Goal: Task Accomplishment & Management: Manage account settings

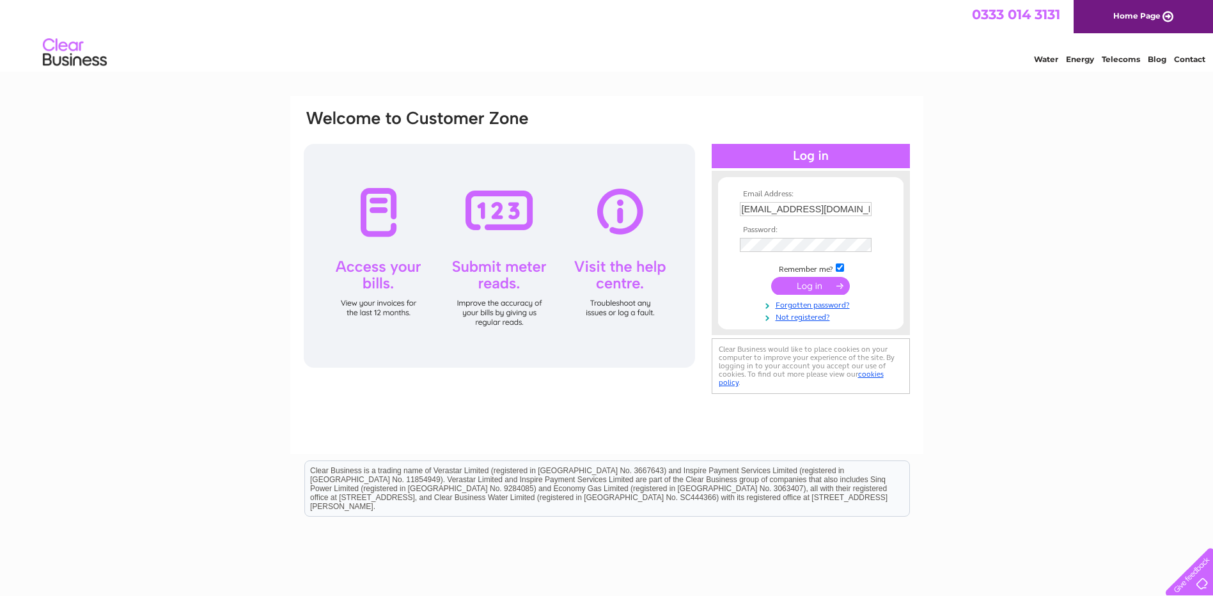
click at [810, 287] on input "submit" at bounding box center [810, 286] width 79 height 18
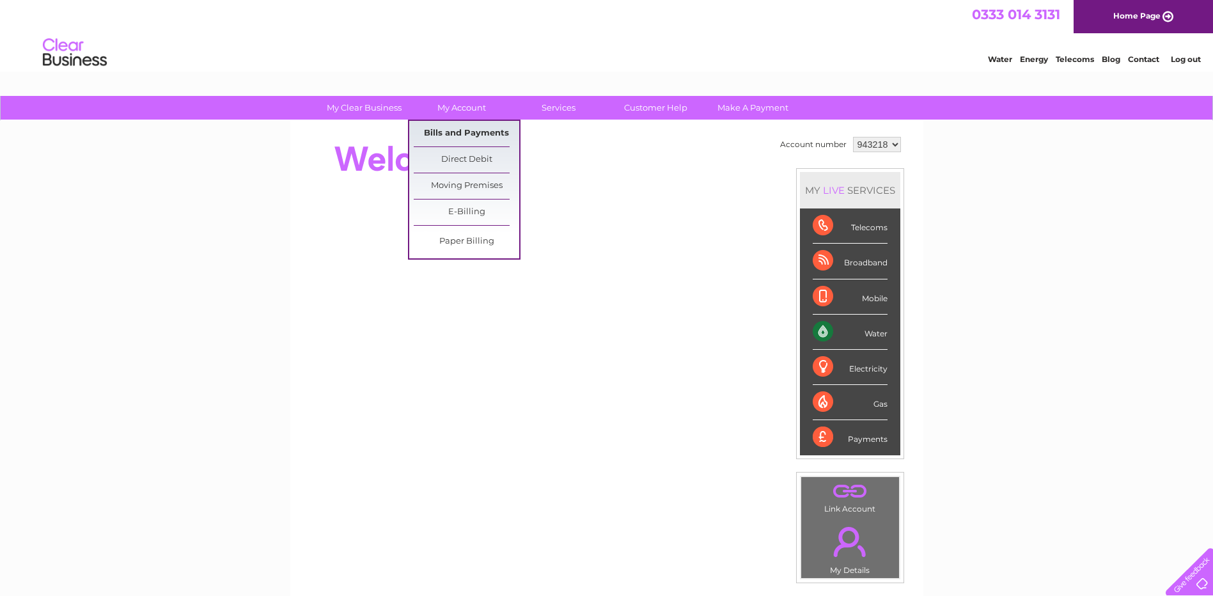
click at [475, 132] on link "Bills and Payments" at bounding box center [467, 134] width 106 height 26
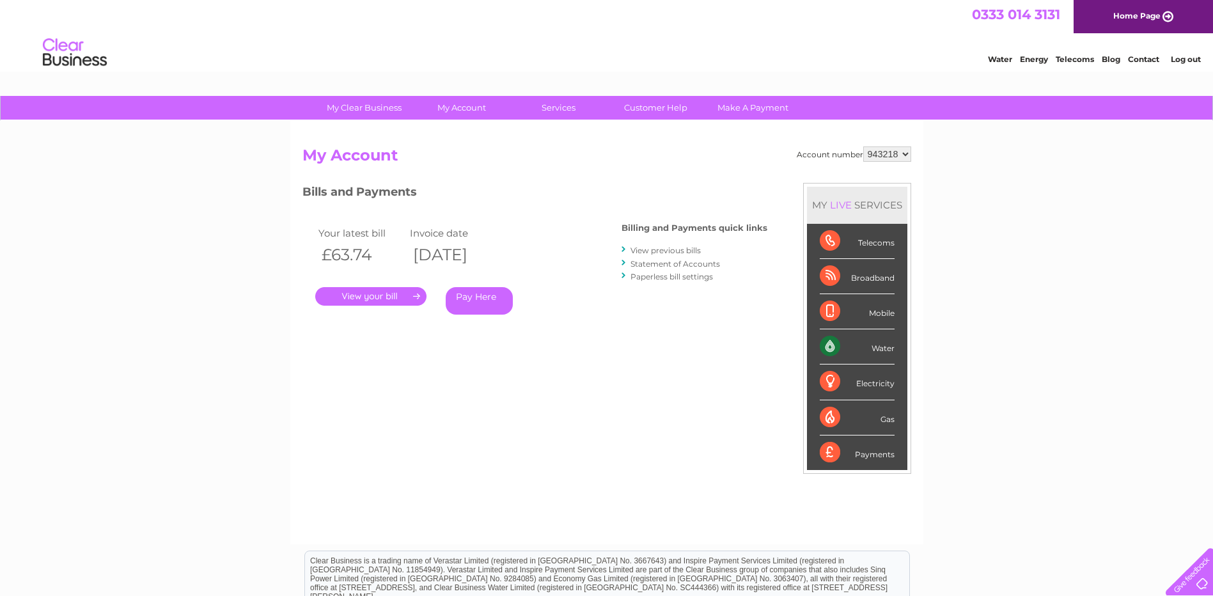
click at [359, 300] on link "." at bounding box center [370, 296] width 111 height 19
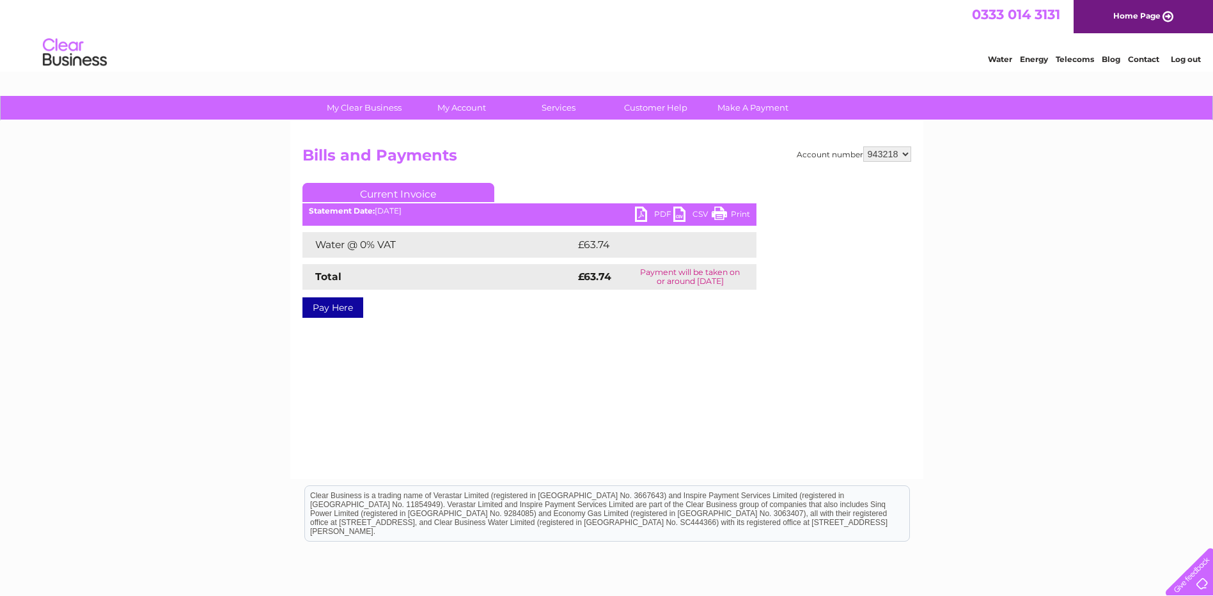
click at [654, 208] on link "PDF" at bounding box center [654, 216] width 38 height 19
